Goal: Information Seeking & Learning: Learn about a topic

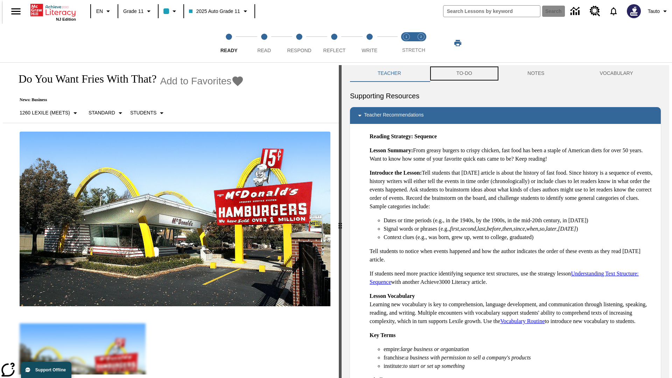
click at [463, 73] on button "TO-DO" at bounding box center [463, 73] width 71 height 17
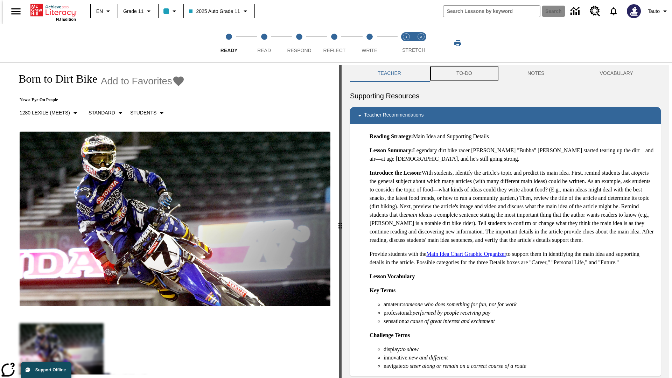
click at [463, 73] on button "TO-DO" at bounding box center [463, 73] width 71 height 17
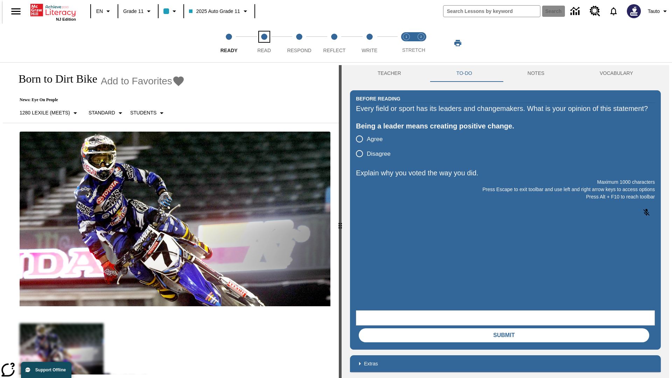
click at [264, 43] on span "Read" at bounding box center [264, 47] width 14 height 13
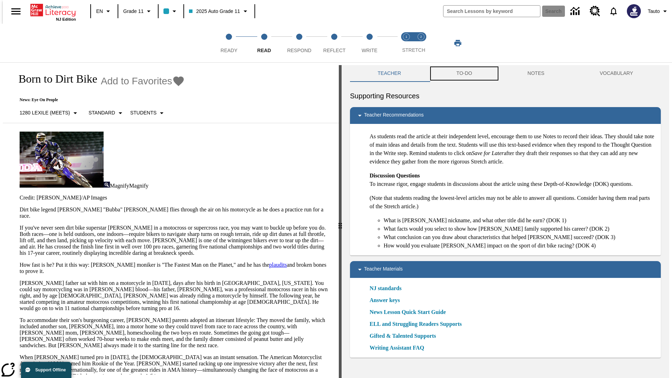
scroll to position [0, 0]
click at [463, 73] on button "TO-DO" at bounding box center [463, 73] width 71 height 17
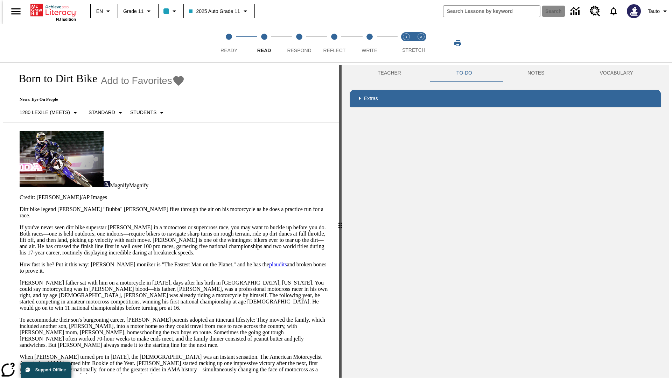
click at [20, 224] on p "If you've never seen dirt bike superstar James Stewart Jr. in a motocross or su…" at bounding box center [175, 239] width 311 height 31
